Goal: Task Accomplishment & Management: Use online tool/utility

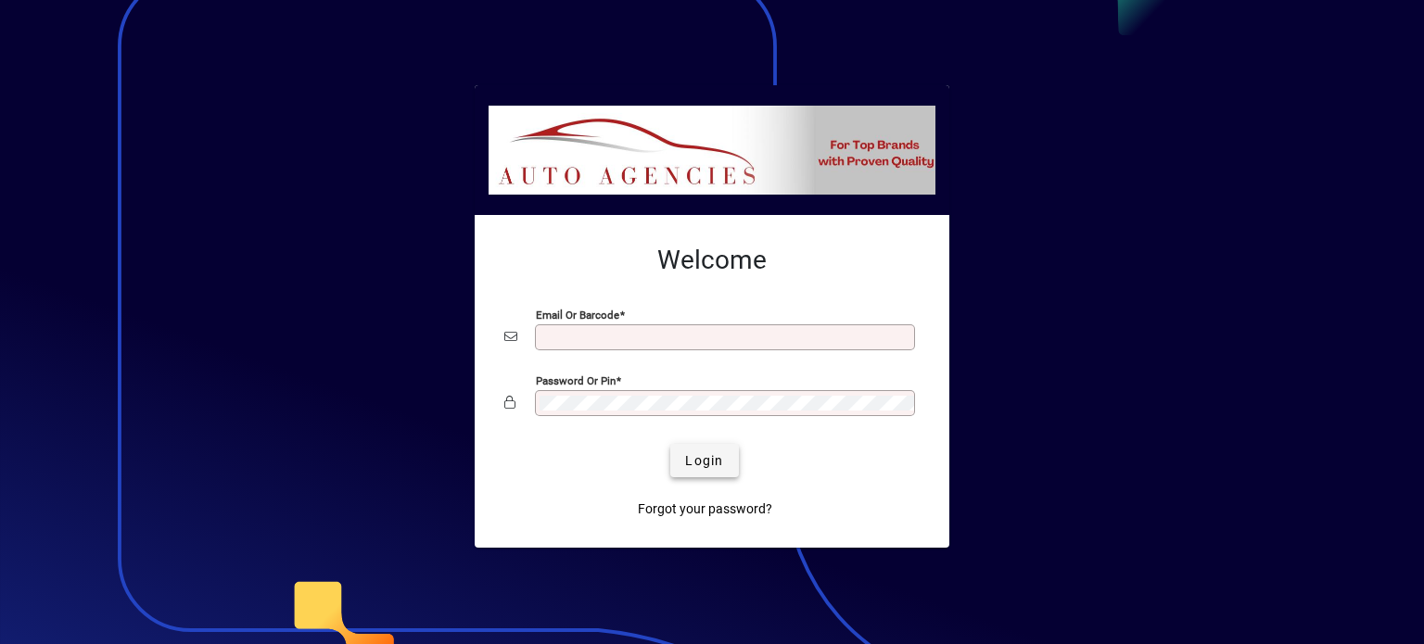
type input "**********"
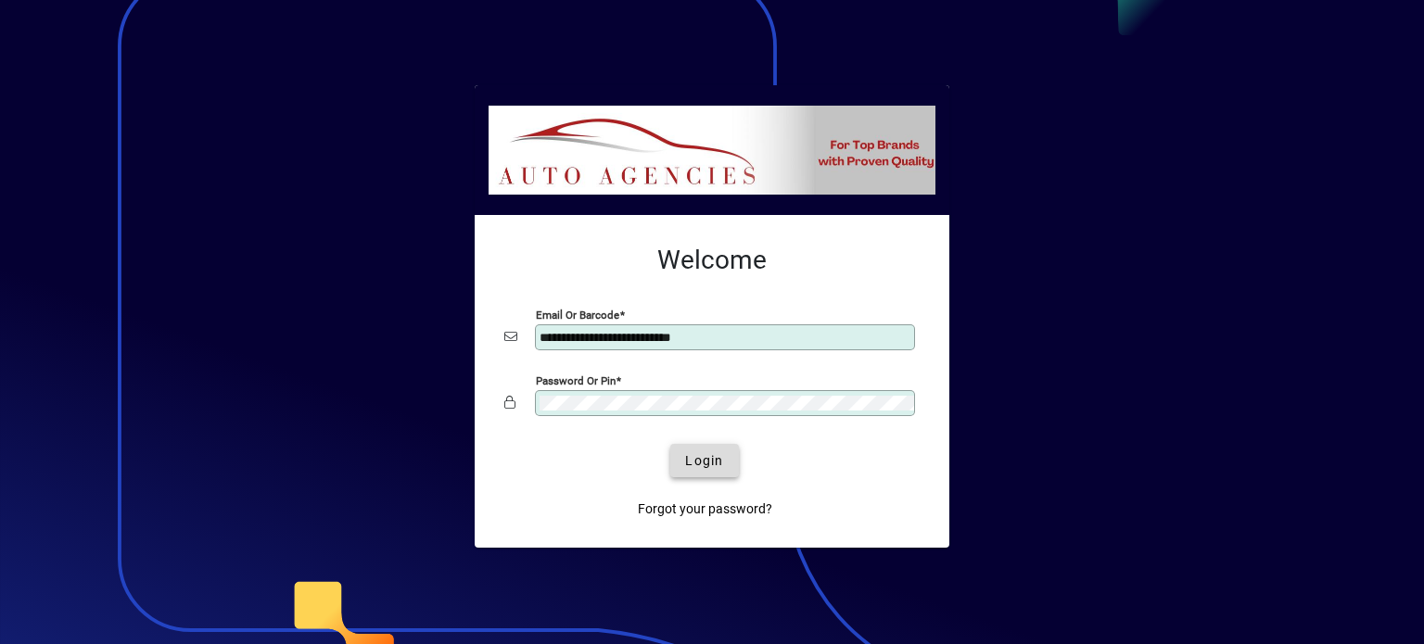
click at [707, 477] on span "submit" at bounding box center [704, 460] width 68 height 44
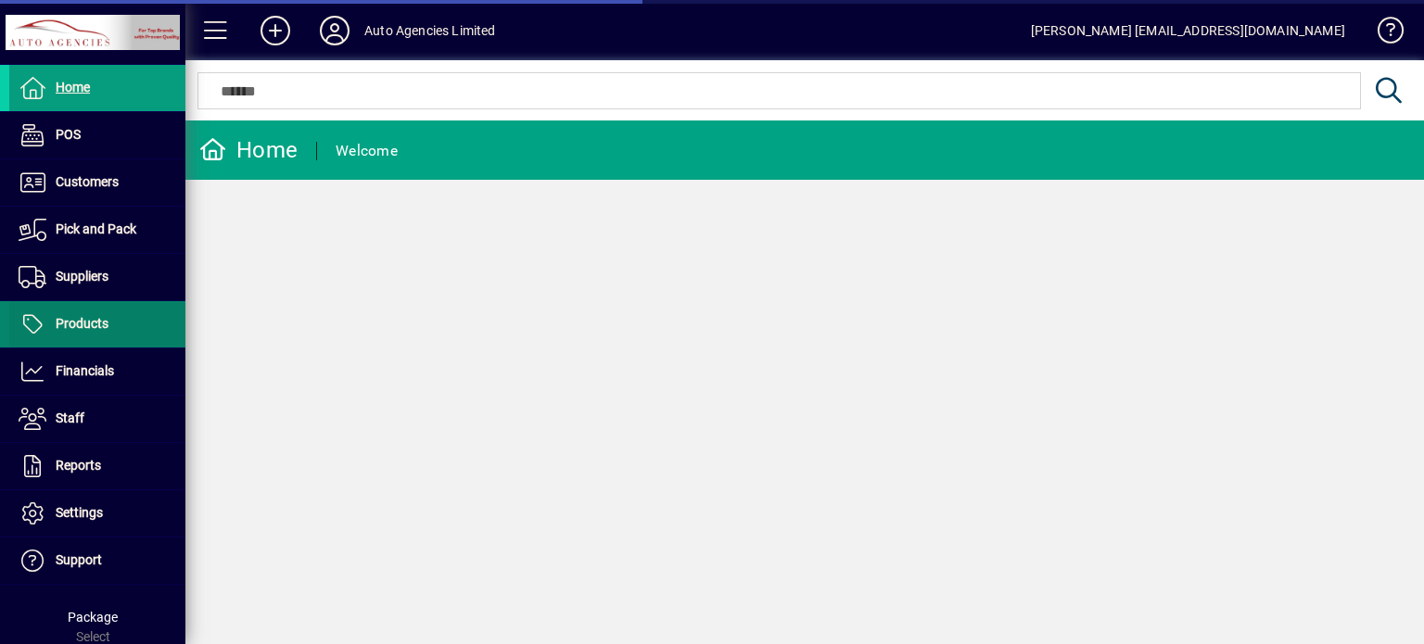
click at [66, 323] on span "Products" at bounding box center [82, 323] width 53 height 15
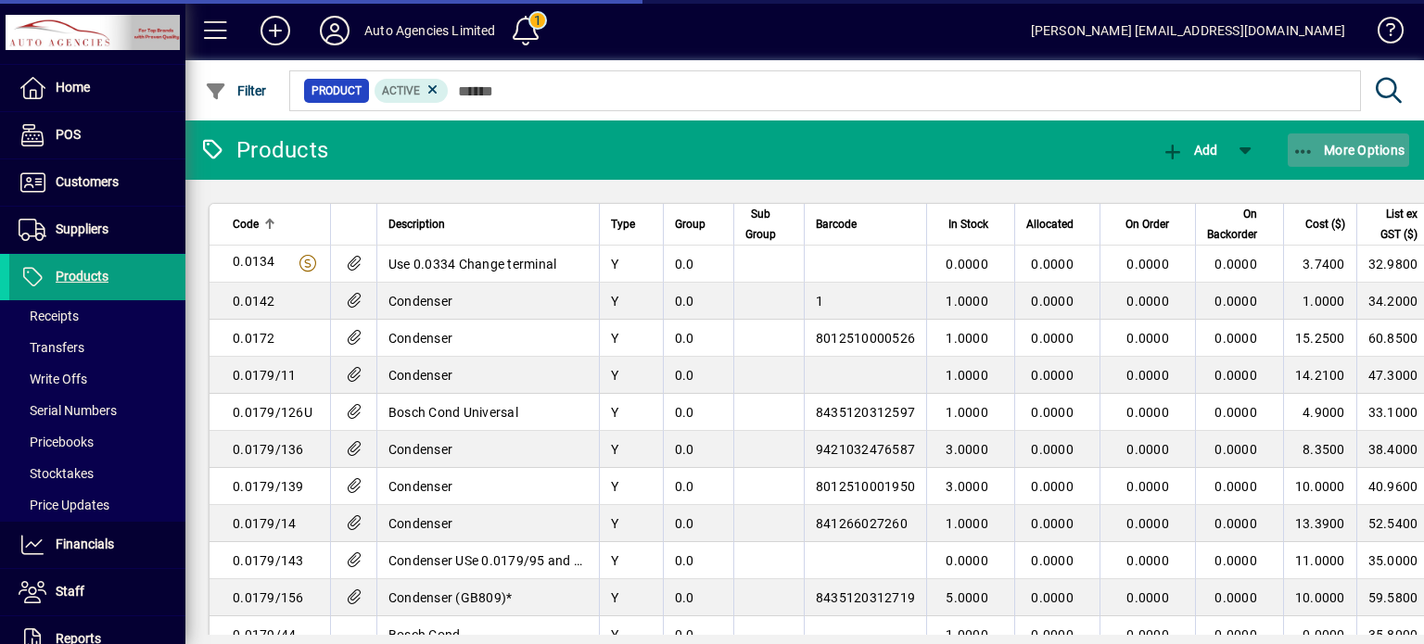
click at [1362, 151] on span "More Options" at bounding box center [1348, 150] width 113 height 15
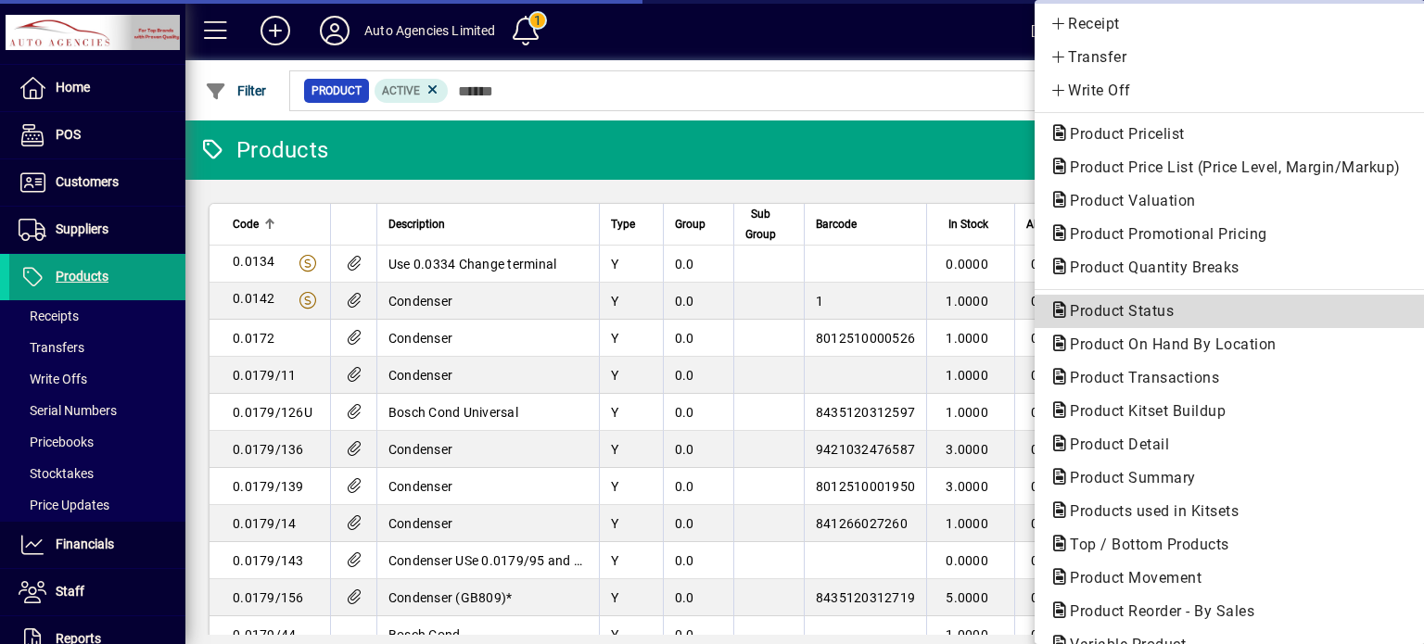
click at [1129, 320] on span "Product Status" at bounding box center [1115, 311] width 133 height 18
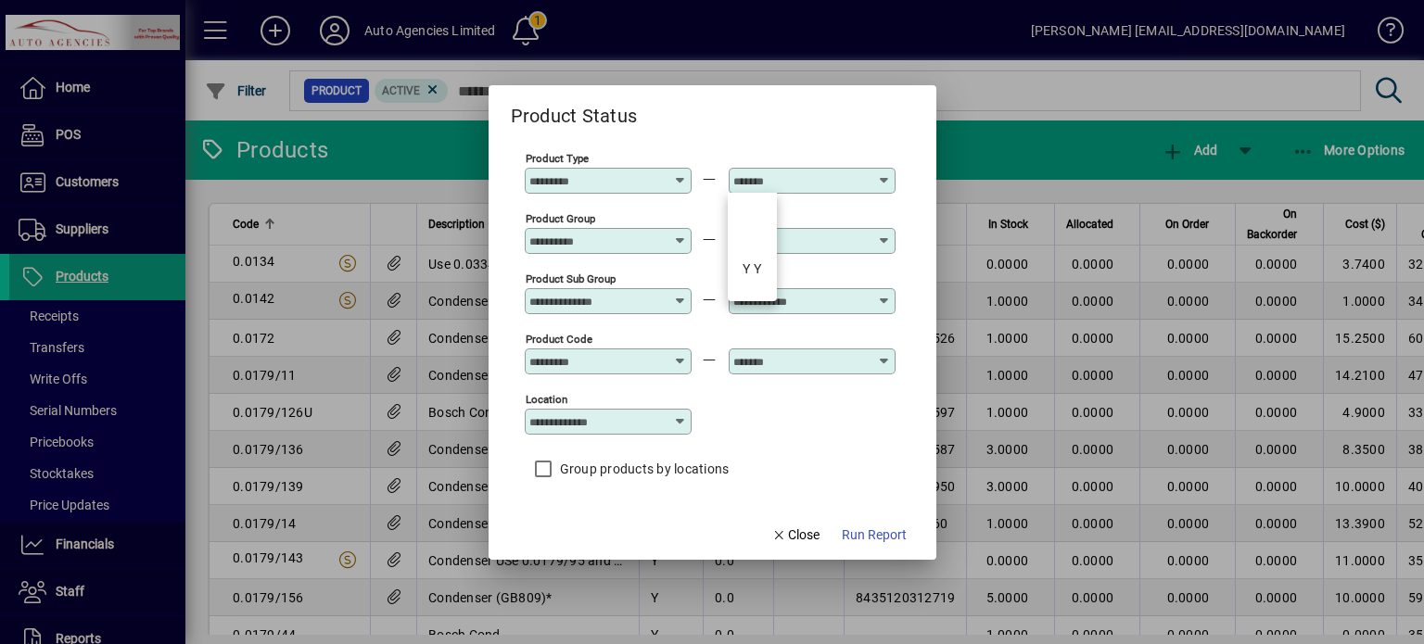
click at [764, 187] on input "text" at bounding box center [800, 180] width 135 height 15
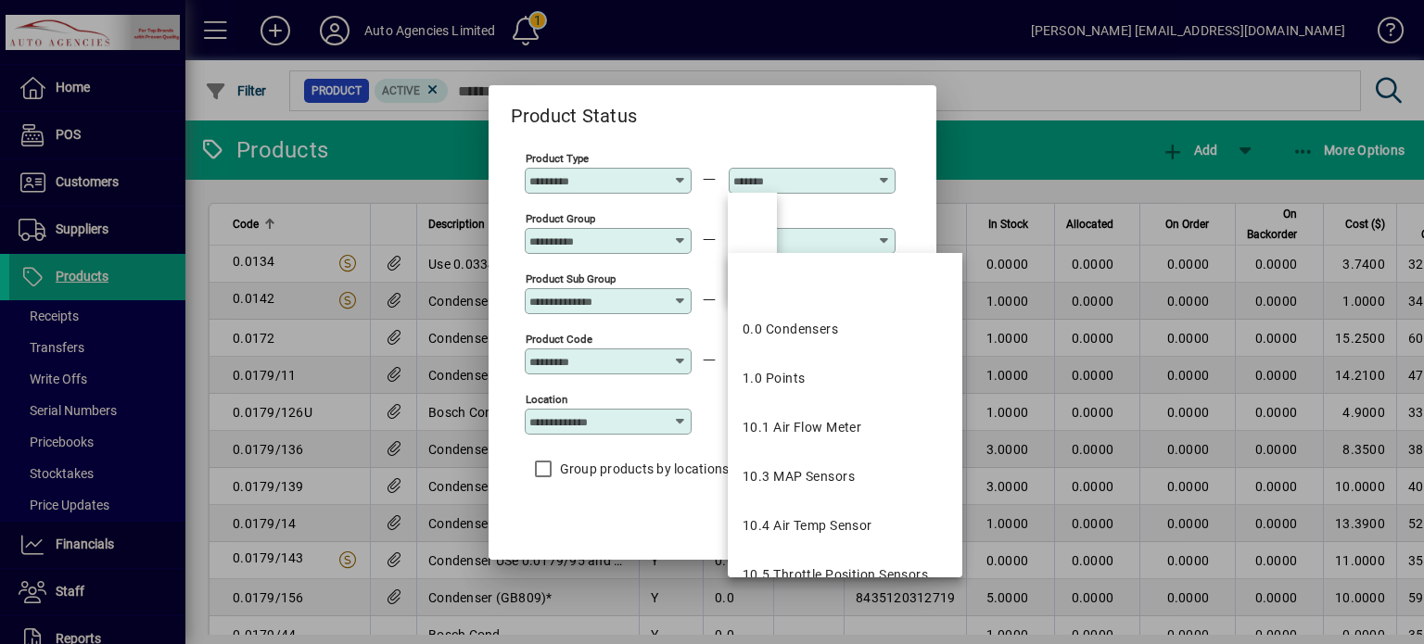
click at [840, 242] on input "text" at bounding box center [800, 241] width 135 height 15
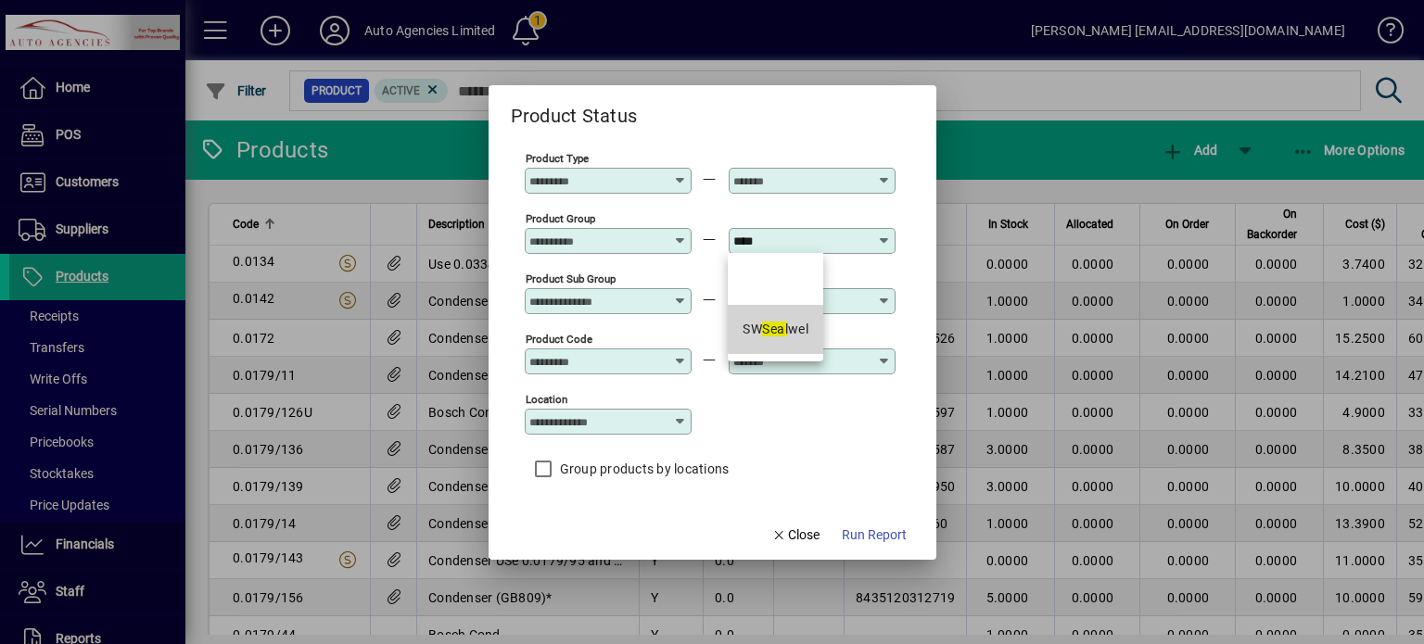
click at [788, 326] on em "Seal" at bounding box center [775, 329] width 26 height 15
type input "**********"
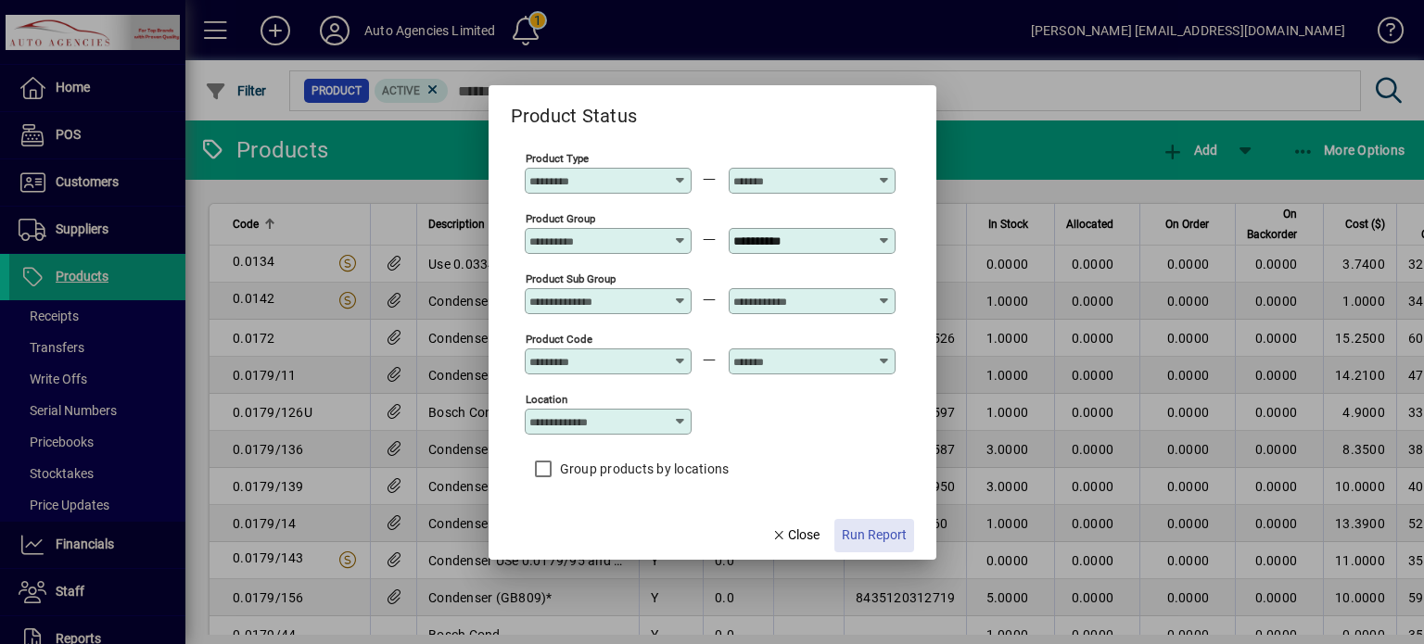
click at [880, 532] on span "Run Report" at bounding box center [874, 535] width 65 height 19
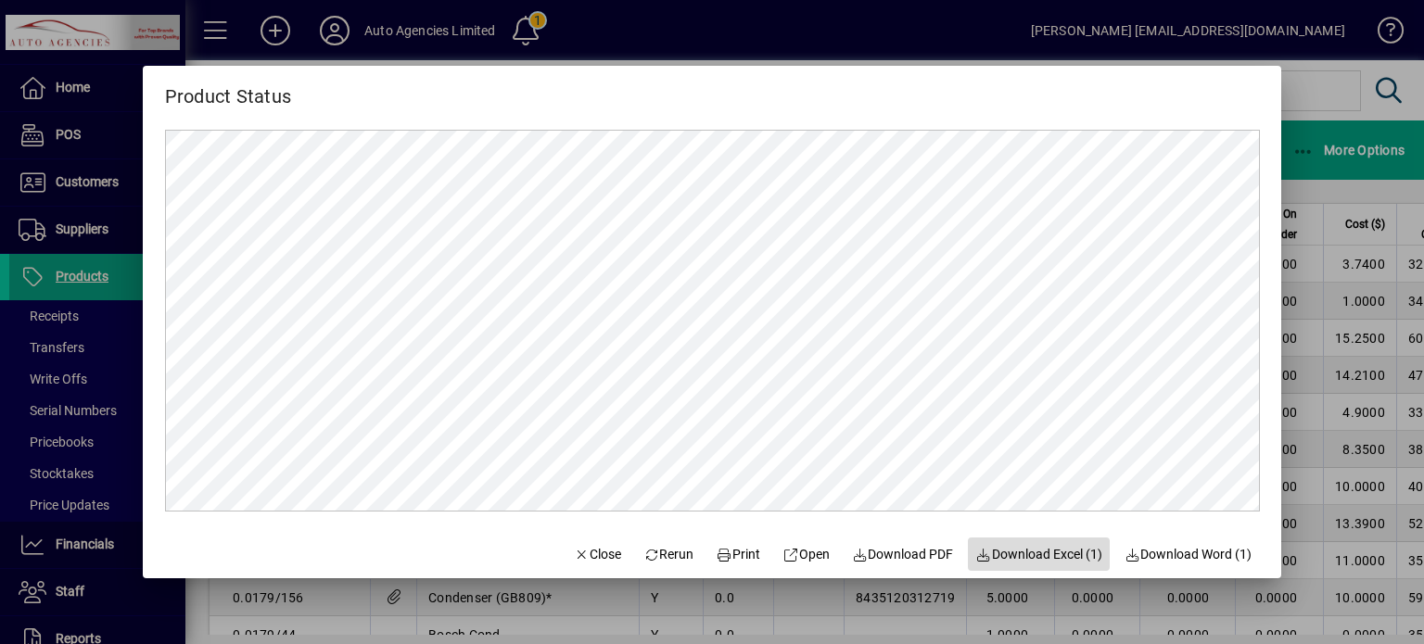
click at [1041, 572] on span "button" at bounding box center [1039, 554] width 142 height 44
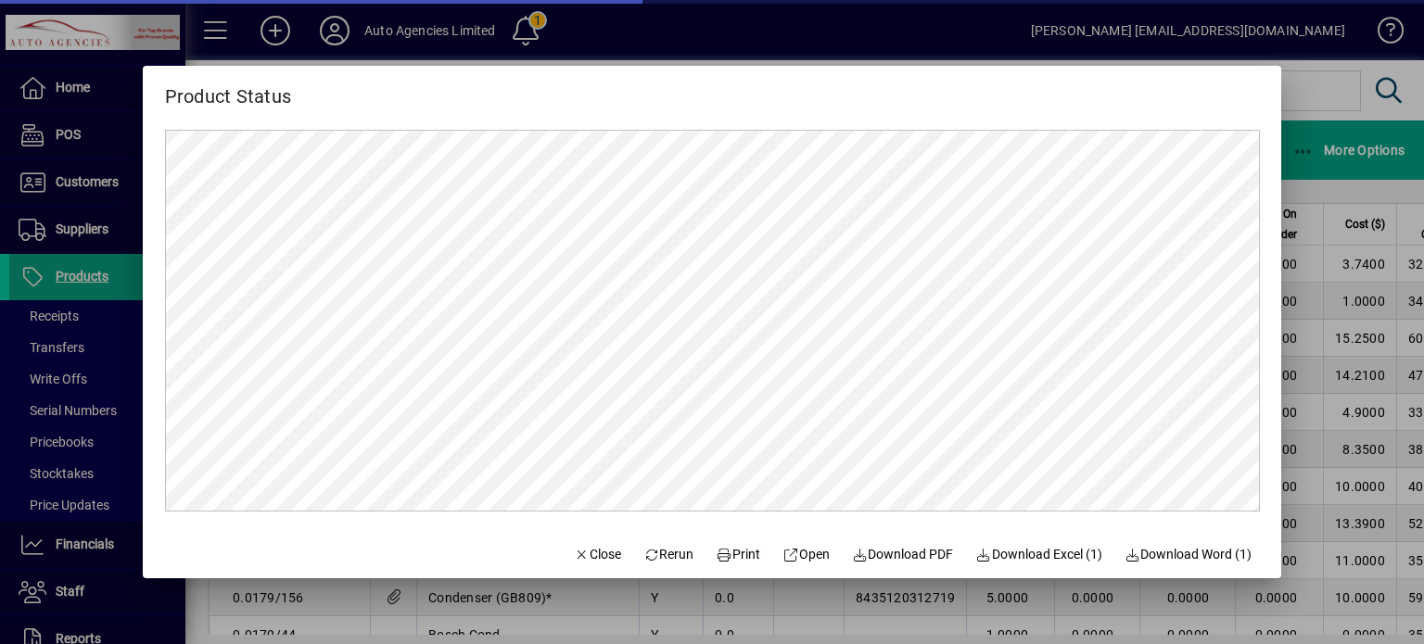
click at [1346, 127] on div at bounding box center [712, 322] width 1424 height 644
